Goal: Transaction & Acquisition: Purchase product/service

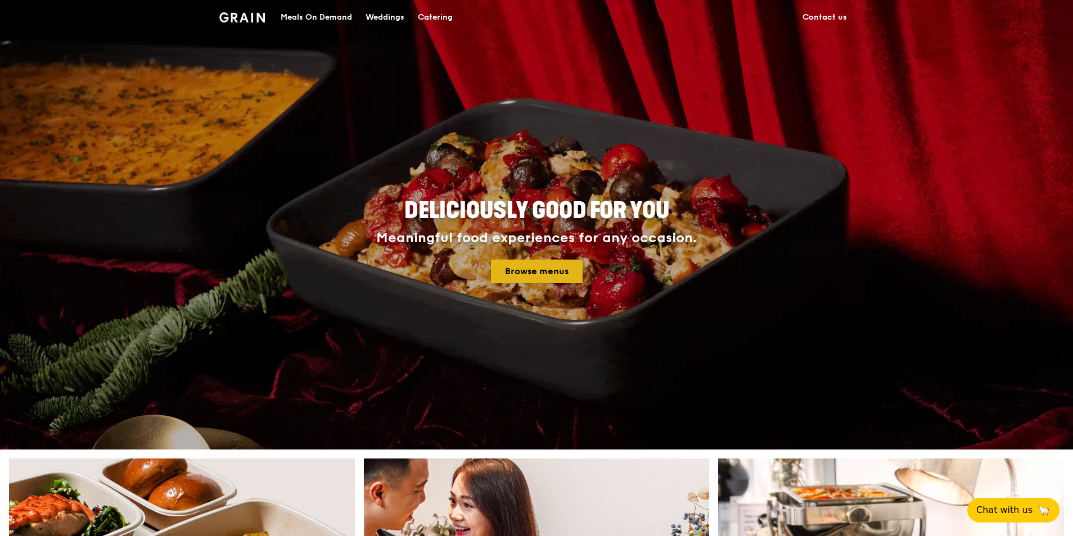
click at [548, 283] on link "Browse menus" at bounding box center [537, 272] width 92 height 24
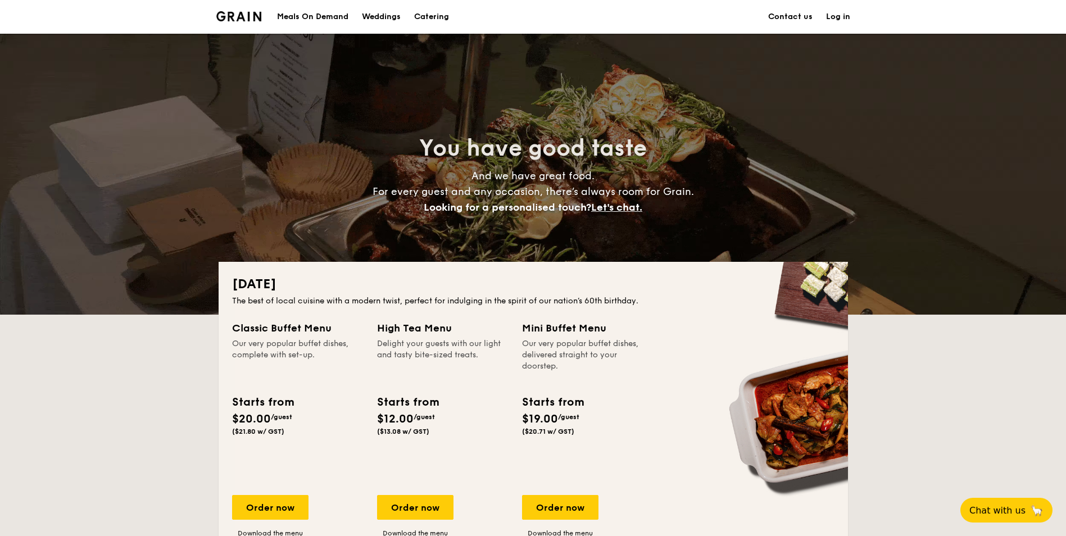
click at [277, 19] on div "Meals On Demand" at bounding box center [312, 17] width 71 height 34
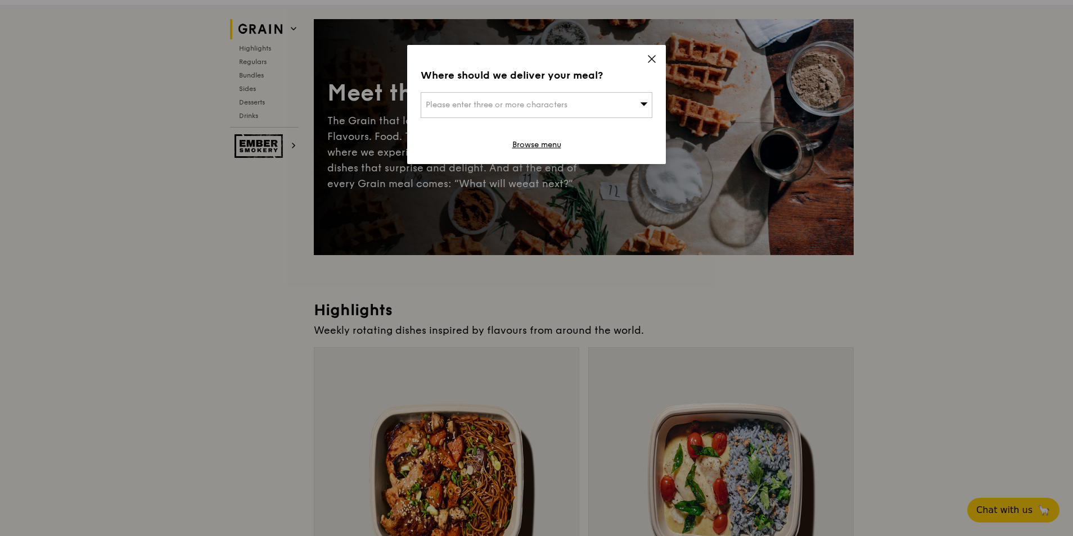
scroll to position [225, 0]
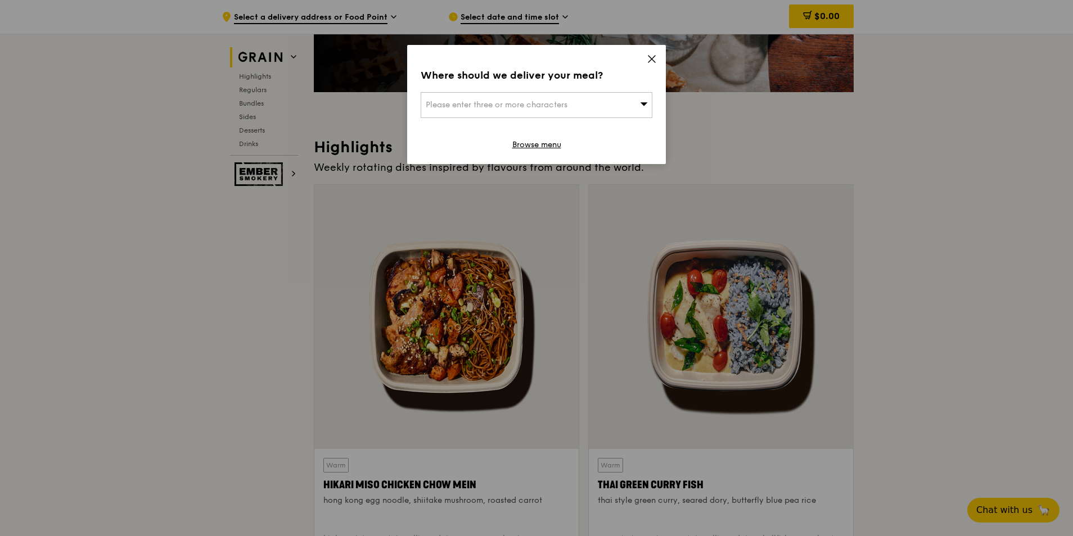
click at [649, 62] on icon at bounding box center [651, 59] width 7 height 7
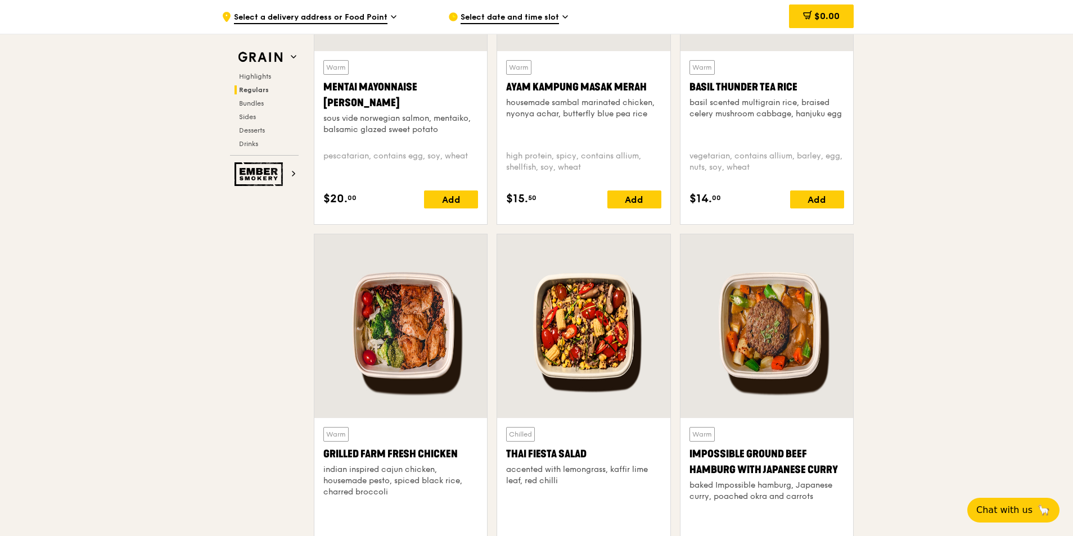
scroll to position [1462, 0]
